Goal: Information Seeking & Learning: Learn about a topic

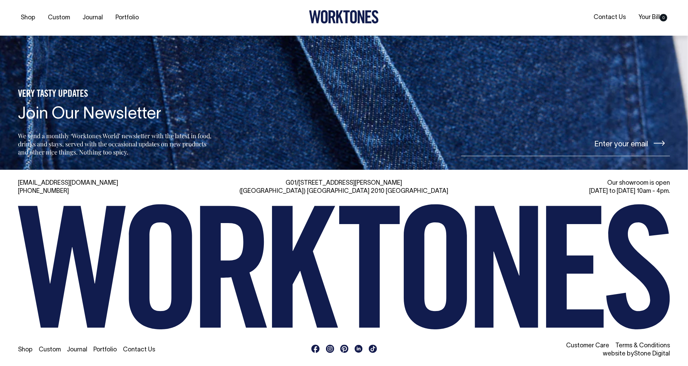
scroll to position [805, 0]
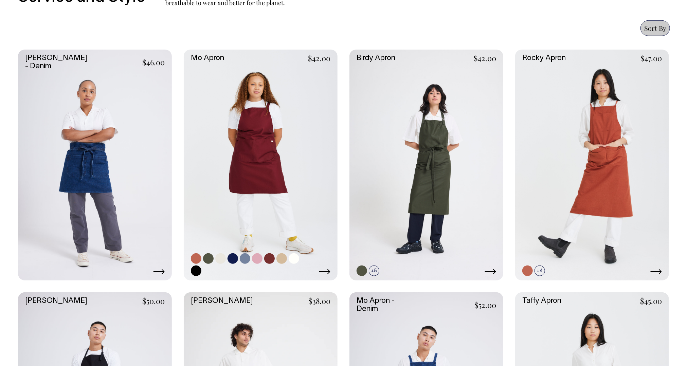
click at [255, 200] on link at bounding box center [261, 165] width 154 height 231
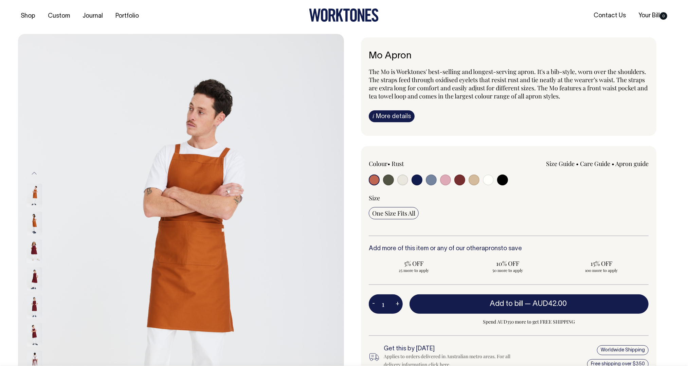
scroll to position [2, 0]
click at [628, 163] on link "Apron guide" at bounding box center [631, 163] width 33 height 8
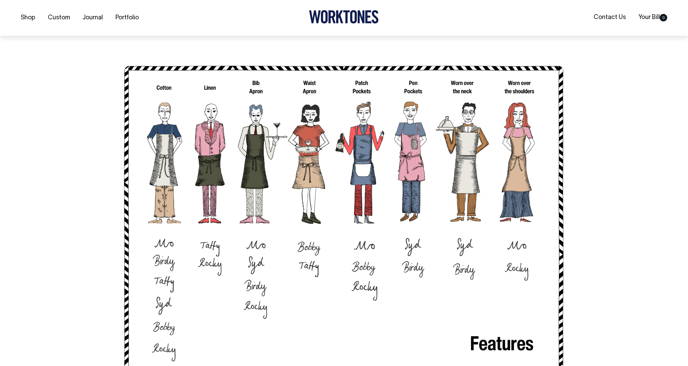
scroll to position [546, 0]
